Goal: Book appointment/travel/reservation

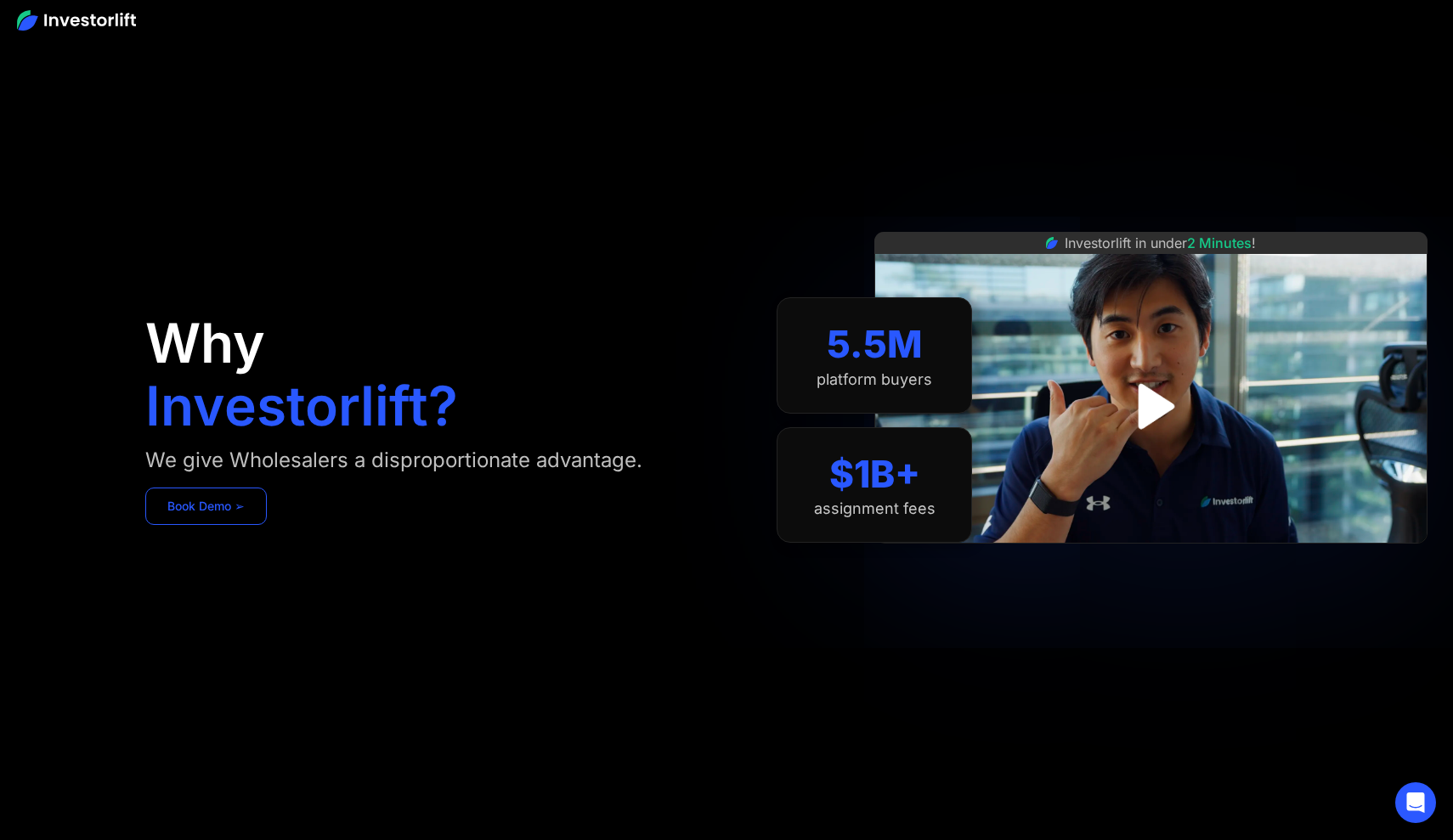
click at [192, 507] on link "Book Demo ➢" at bounding box center [206, 506] width 122 height 37
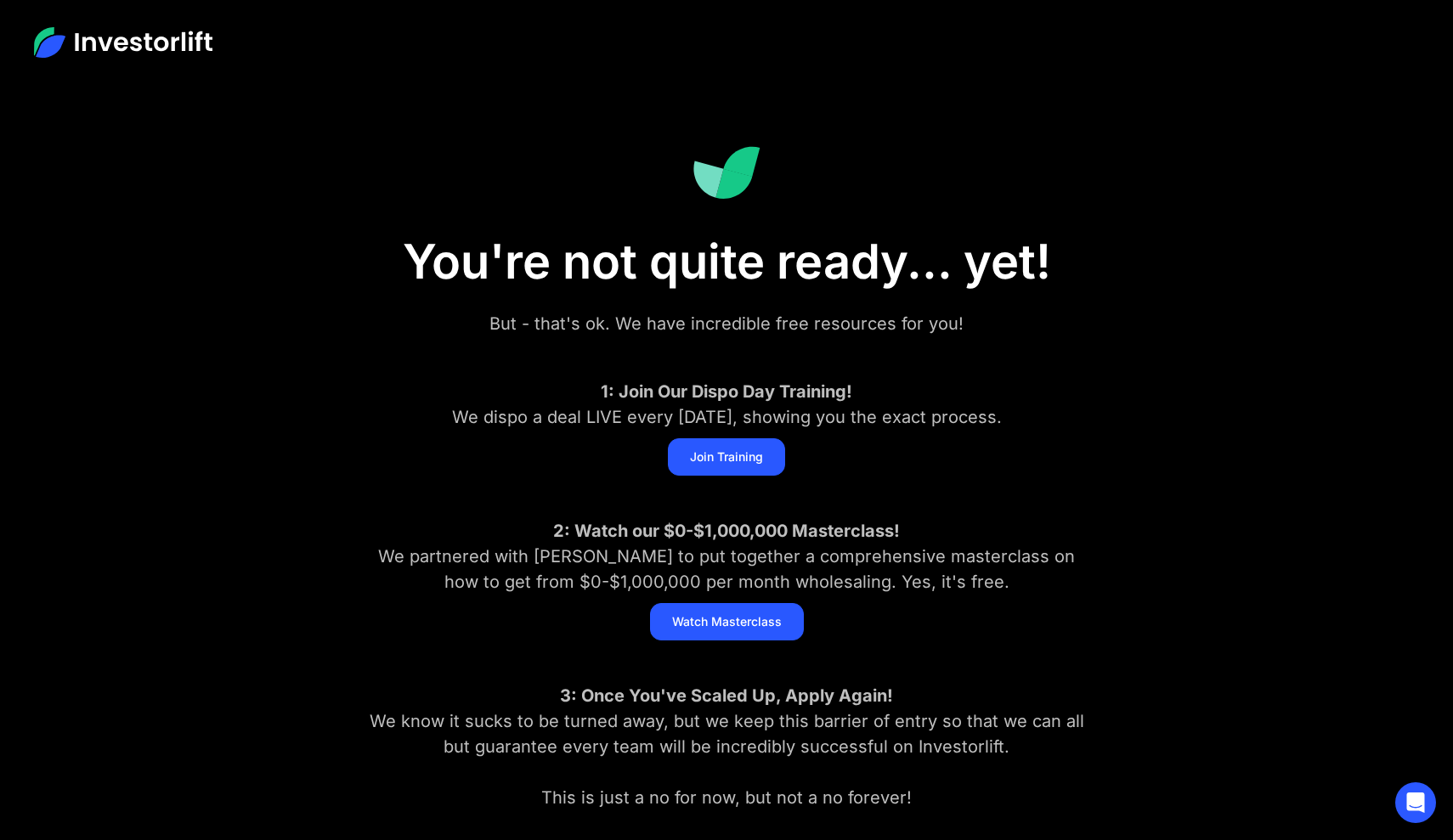
click at [199, 35] on img at bounding box center [123, 42] width 178 height 31
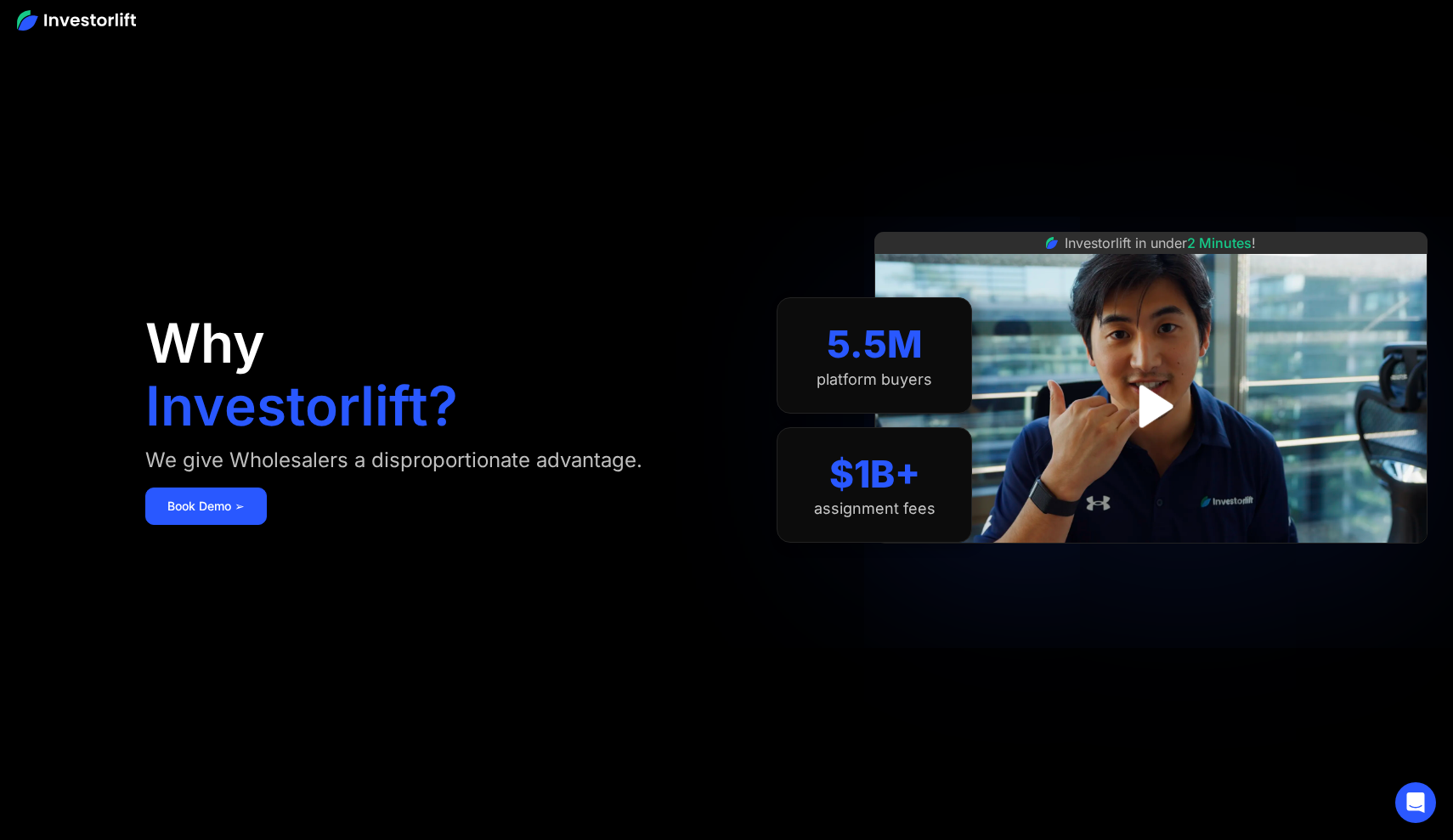
click at [260, 409] on h1 "Investorlift?" at bounding box center [302, 406] width 312 height 55
click at [831, 380] on div "platform buyers" at bounding box center [874, 380] width 116 height 19
click at [261, 488] on link "Book Demo ➢" at bounding box center [206, 506] width 122 height 37
